Goal: Information Seeking & Learning: Learn about a topic

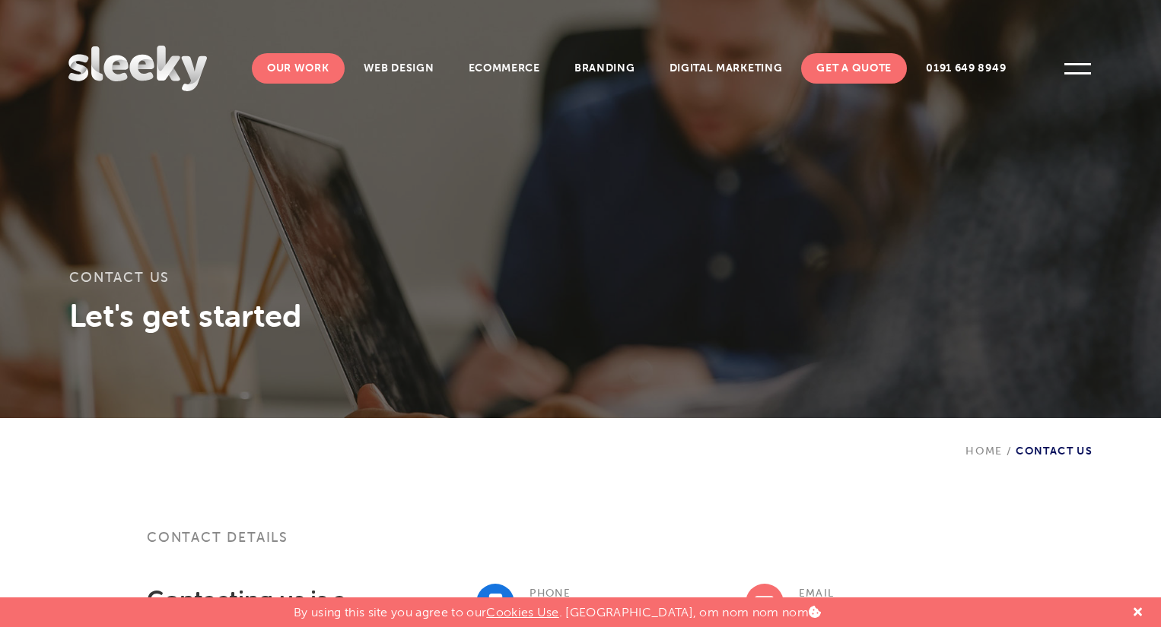
click at [321, 63] on link "Our Work" at bounding box center [298, 68] width 93 height 30
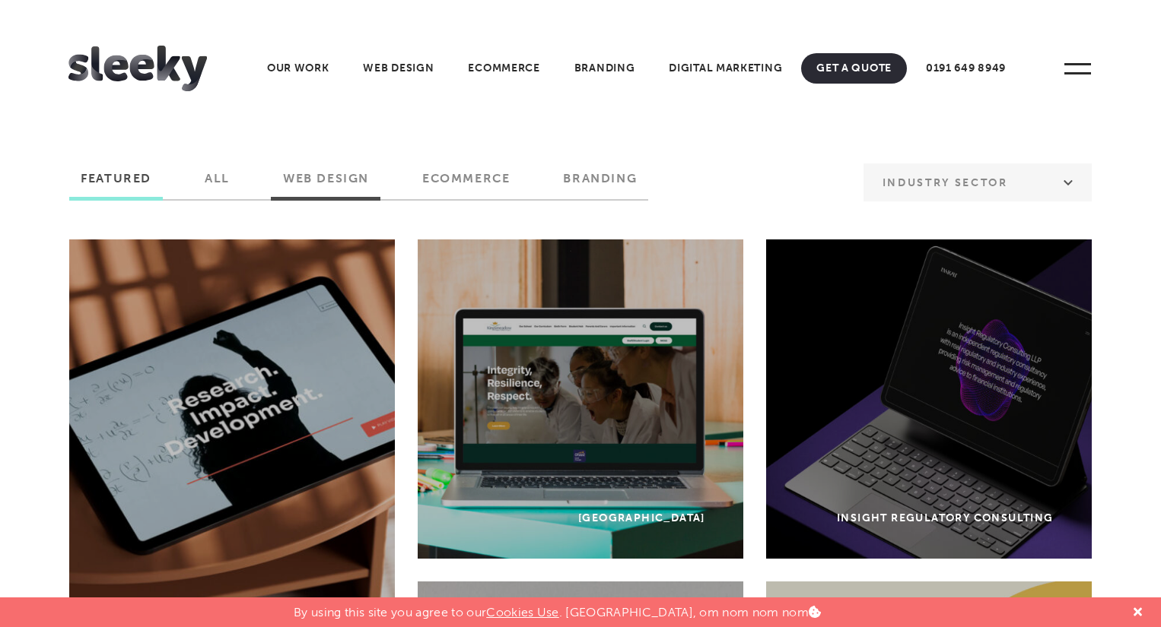
click at [349, 180] on label "Web Design" at bounding box center [326, 184] width 109 height 26
click at [0, 0] on input "Web Design" at bounding box center [0, 0] width 0 height 0
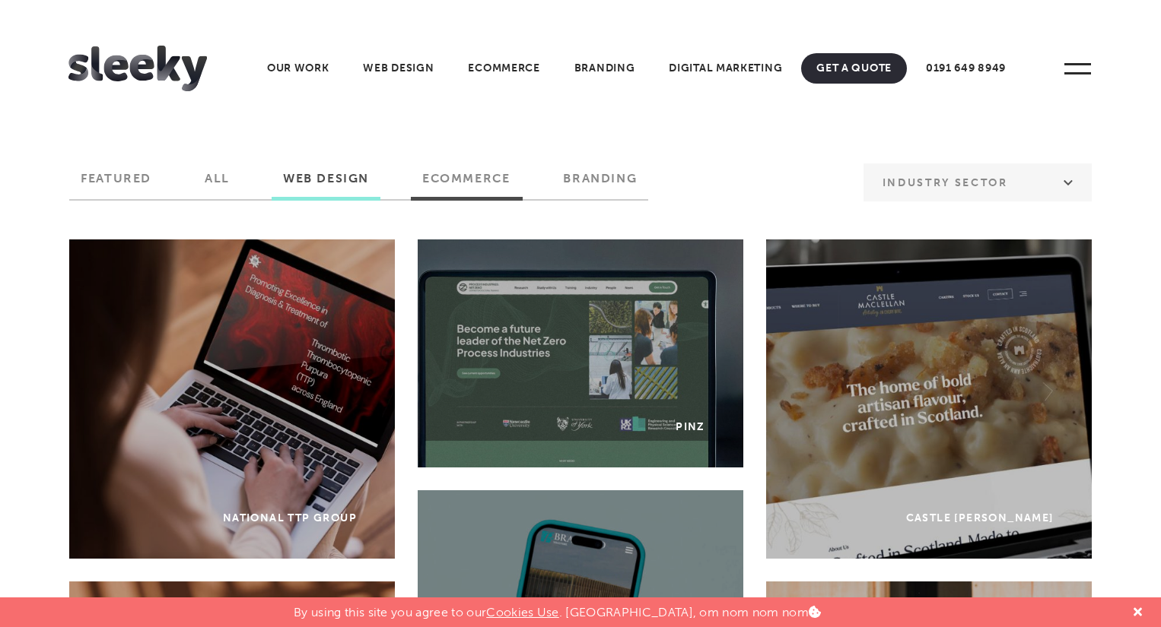
click at [446, 185] on label "Ecommerce" at bounding box center [466, 184] width 110 height 26
click at [0, 0] on input "Ecommerce" at bounding box center [0, 0] width 0 height 0
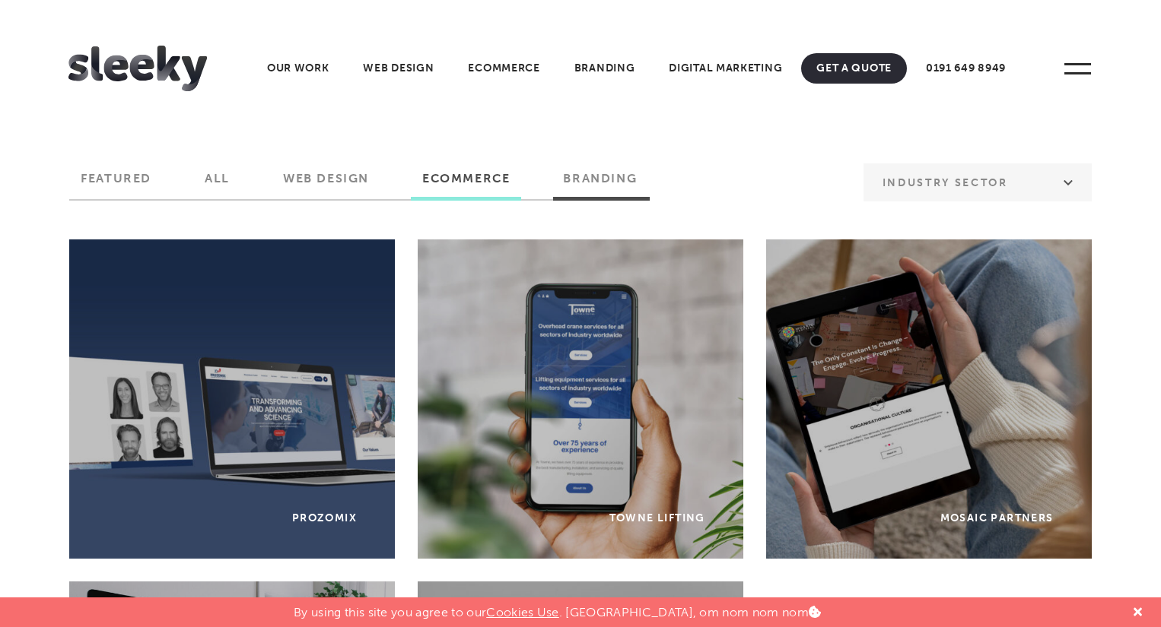
click at [619, 184] on label "Branding" at bounding box center [599, 184] width 97 height 26
click at [0, 0] on input "Branding" at bounding box center [0, 0] width 0 height 0
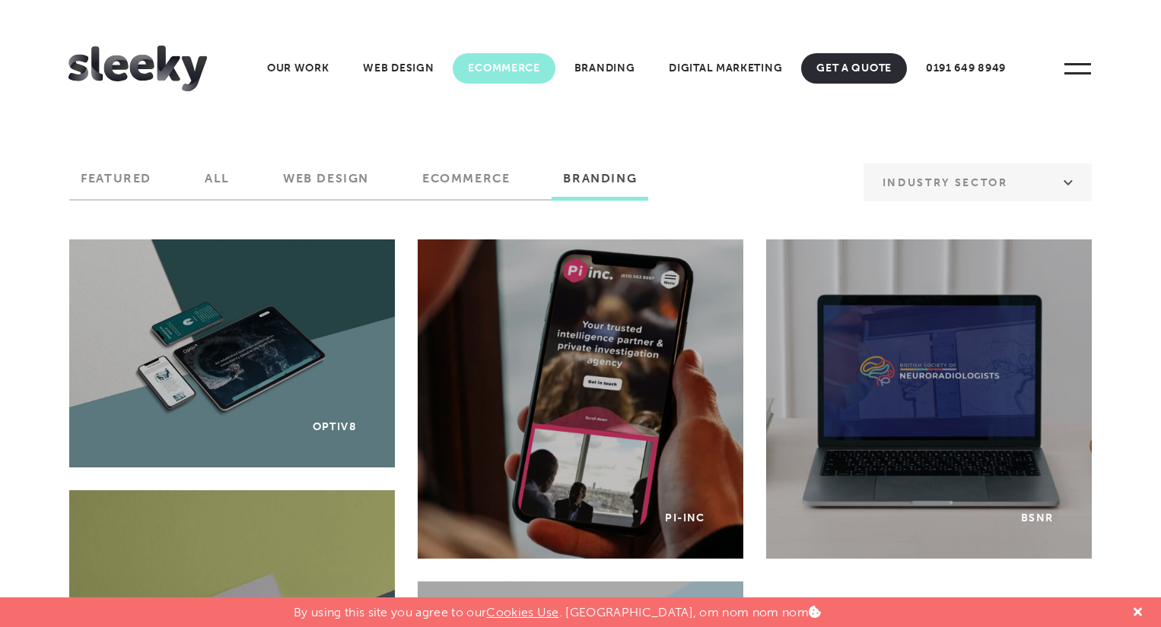
click at [505, 76] on link "Ecommerce" at bounding box center [504, 68] width 102 height 30
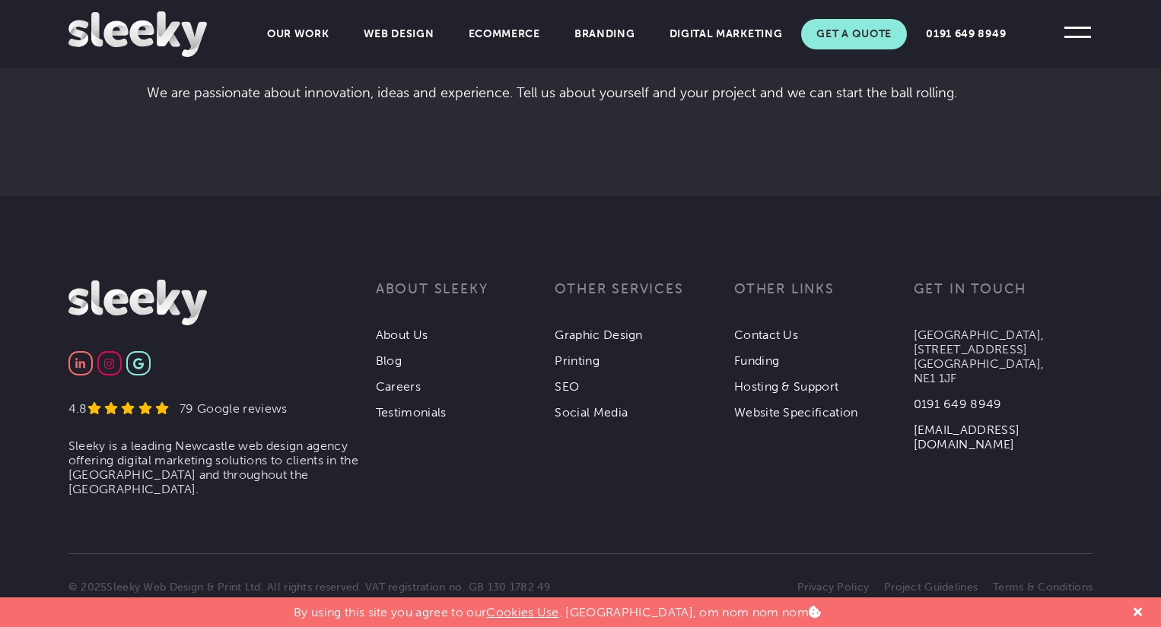
scroll to position [3687, 0]
